Goal: Task Accomplishment & Management: Manage account settings

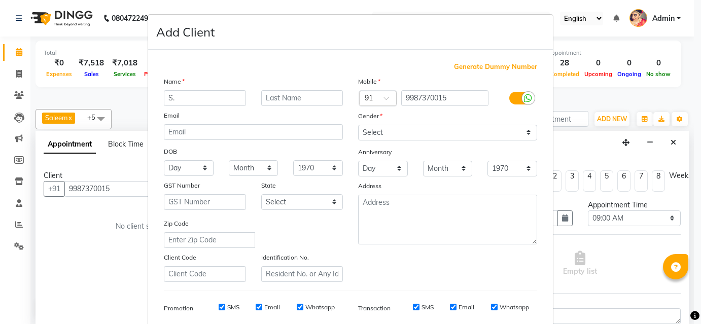
select select "92820"
select select "540"
select select "tentative"
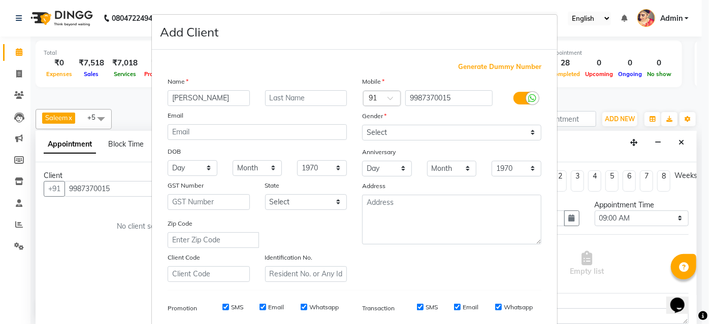
type input "[PERSON_NAME]"
click at [380, 130] on select "Select [DEMOGRAPHIC_DATA] [DEMOGRAPHIC_DATA] Other Prefer Not To Say" at bounding box center [451, 133] width 179 height 16
select select "[DEMOGRAPHIC_DATA]"
click at [362, 125] on select "Select [DEMOGRAPHIC_DATA] [DEMOGRAPHIC_DATA] Other Prefer Not To Say" at bounding box center [451, 133] width 179 height 16
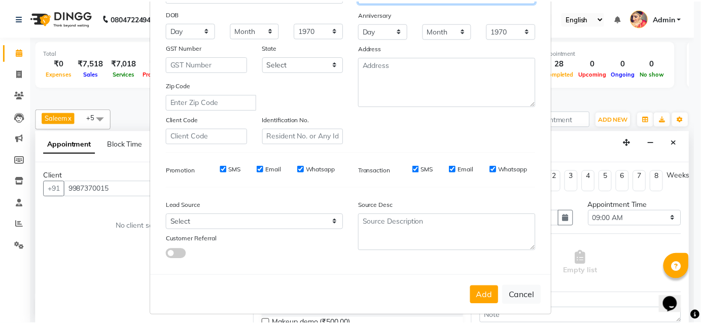
scroll to position [143, 0]
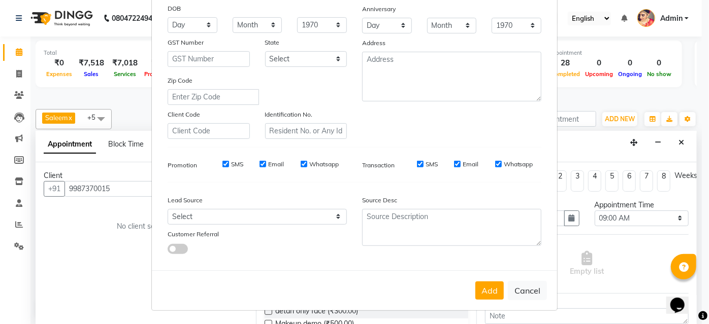
click at [496, 296] on button "Add" at bounding box center [489, 291] width 28 height 18
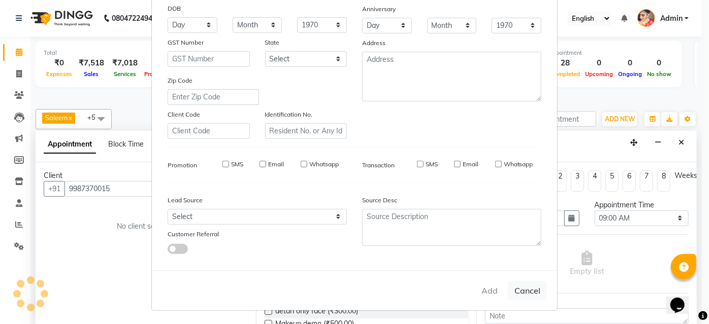
select select
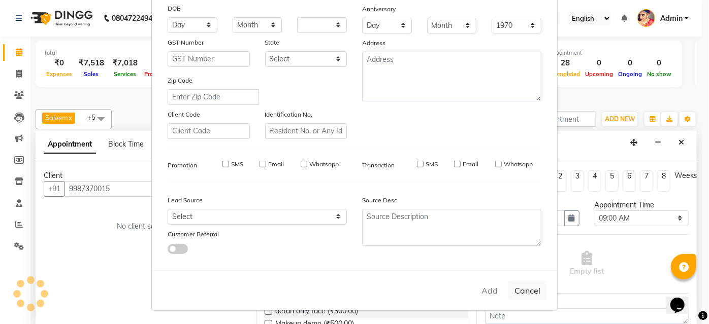
select select
checkbox input "false"
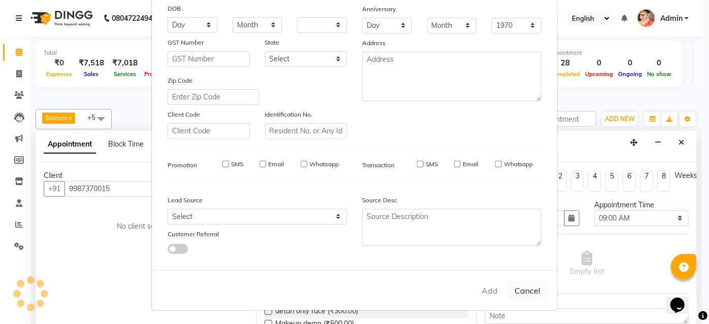
checkbox input "false"
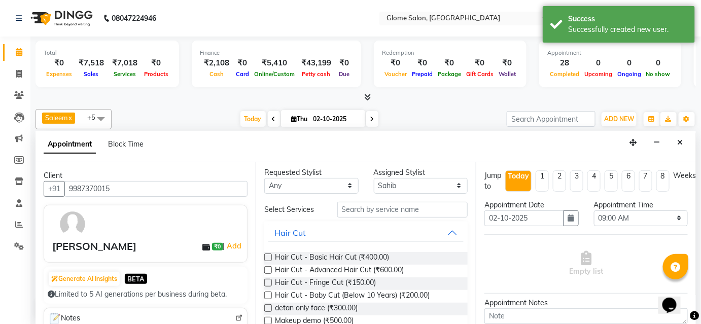
scroll to position [0, 0]
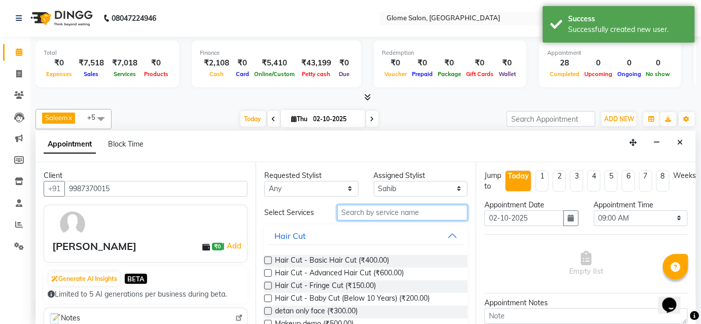
click at [361, 208] on input "text" at bounding box center [403, 213] width 130 height 16
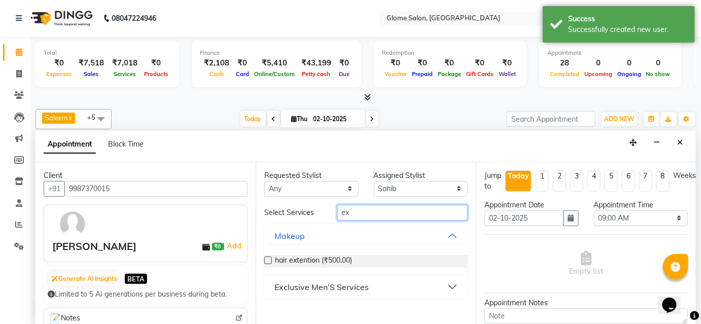
type input "ex"
click at [325, 283] on div "Exclusive Men’S Services" at bounding box center [322, 287] width 94 height 12
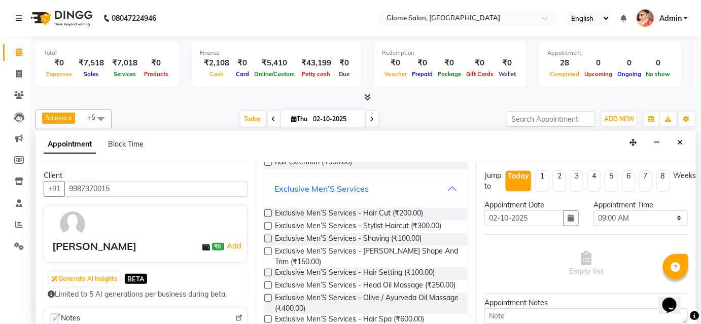
scroll to position [109, 0]
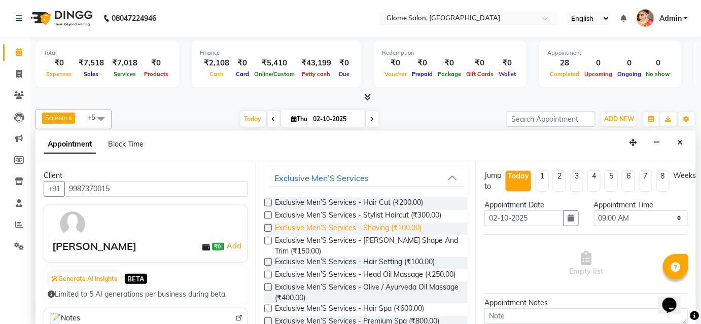
click at [360, 226] on span "Exclusive Men’S Services - Shaving (₹100.00)" at bounding box center [348, 229] width 147 height 13
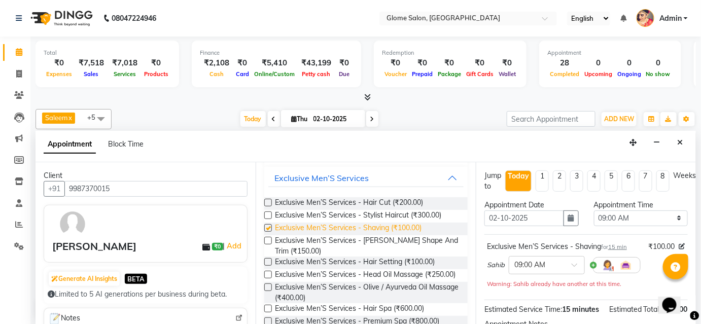
checkbox input "false"
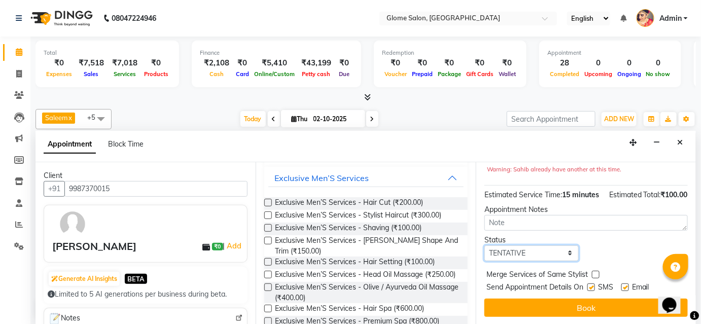
click at [505, 254] on select "Select TENTATIVE CONFIRM CHECK-IN UPCOMING" at bounding box center [532, 254] width 94 height 16
select select "confirm booking"
click at [485, 246] on select "Select TENTATIVE CONFIRM CHECK-IN UPCOMING" at bounding box center [532, 254] width 94 height 16
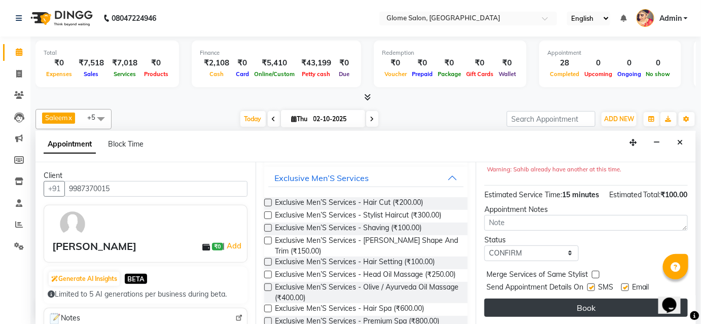
click at [573, 308] on button "Book" at bounding box center [587, 308] width 204 height 18
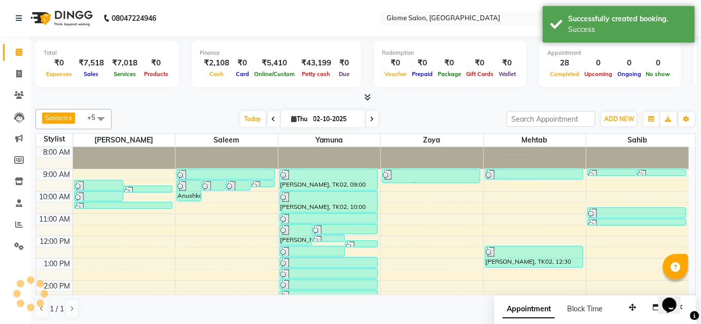
scroll to position [0, 0]
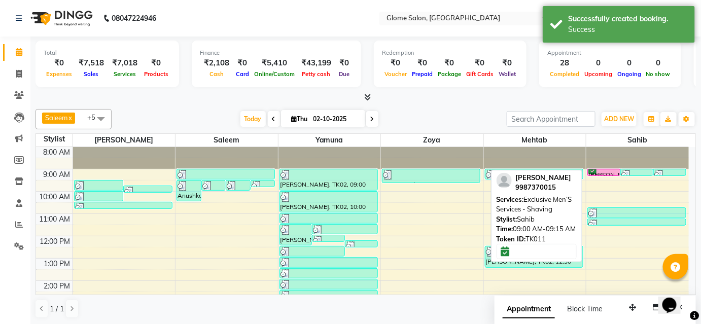
click at [612, 171] on div "[PERSON_NAME], TK11, 09:00 AM-09:15 AM, Exclusive Men’S Services - Shaving" at bounding box center [604, 173] width 32 height 6
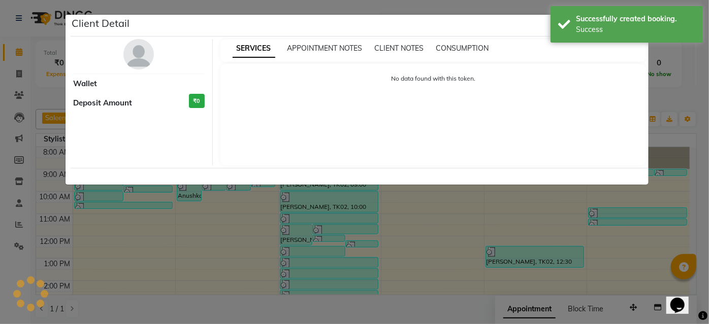
select select "6"
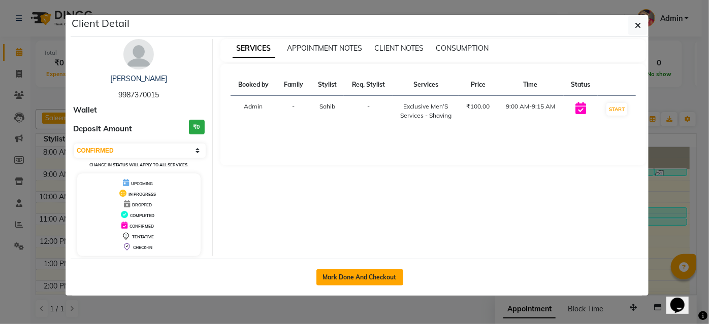
click at [353, 277] on button "Mark Done And Checkout" at bounding box center [359, 278] width 87 height 16
select select "service"
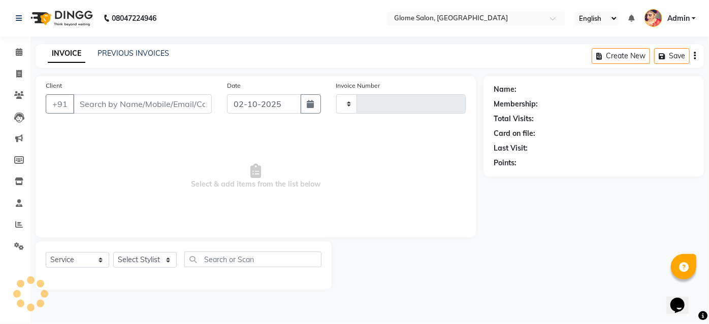
type input "2564"
select select "5199"
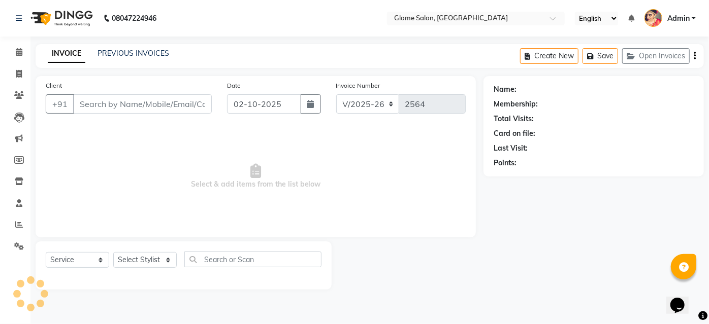
type input "9987370015"
select select "92820"
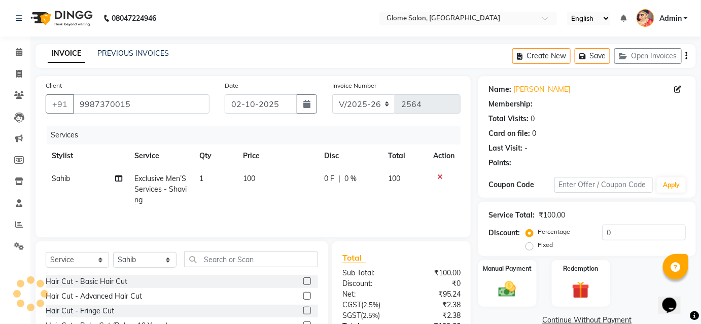
select select "1: Object"
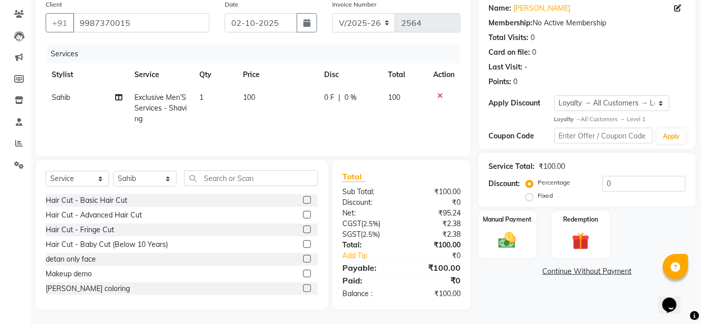
scroll to position [82, 0]
click at [503, 239] on img at bounding box center [507, 240] width 29 height 21
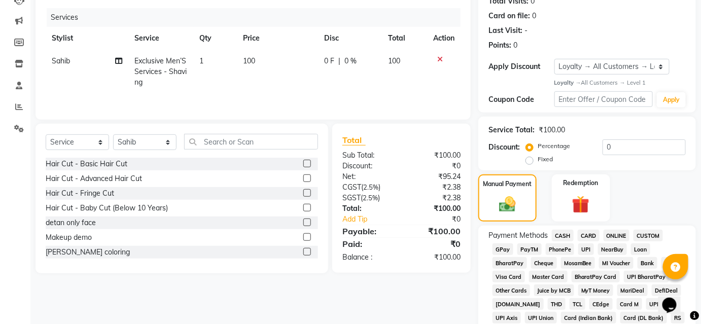
scroll to position [128, 0]
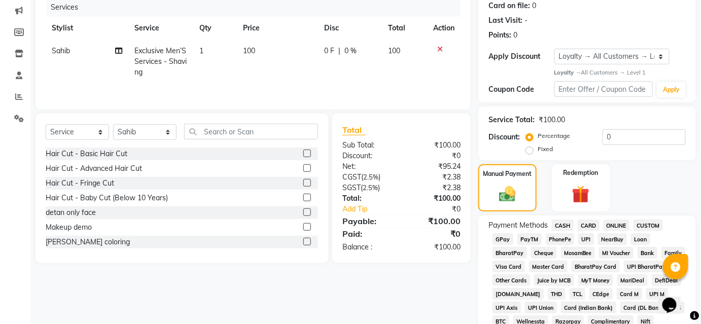
click at [589, 241] on span "UPI" at bounding box center [587, 239] width 16 height 12
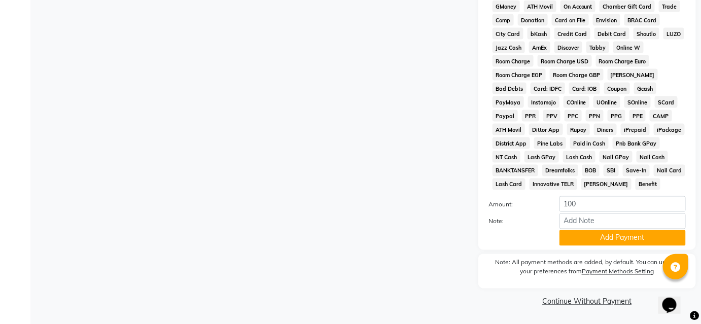
scroll to position [472, 0]
click at [585, 243] on button "Add Payment" at bounding box center [623, 238] width 126 height 16
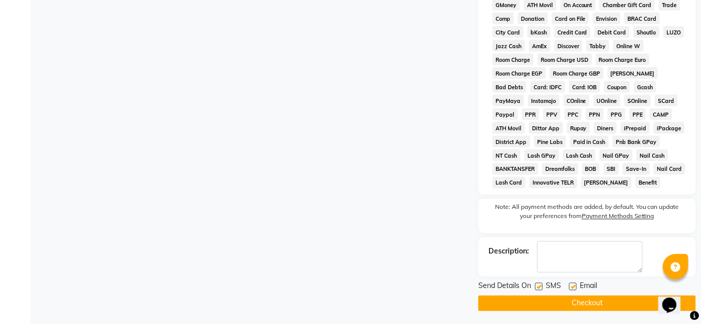
click at [548, 304] on button "Checkout" at bounding box center [588, 304] width 218 height 16
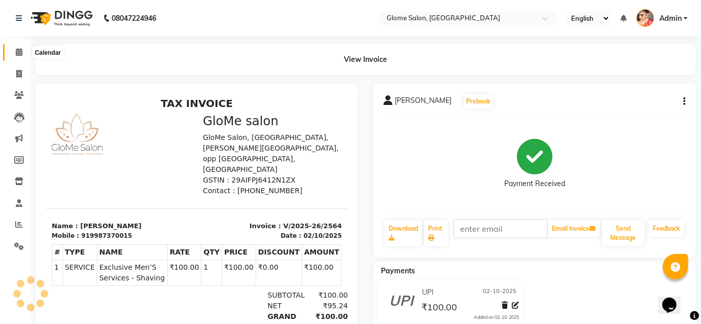
click at [15, 52] on span at bounding box center [19, 53] width 18 height 12
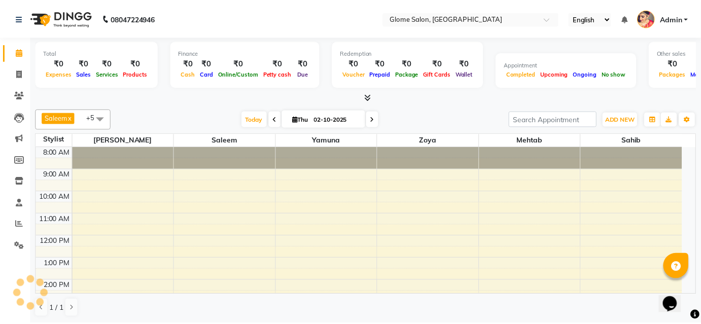
scroll to position [119, 0]
